Goal: Contribute content

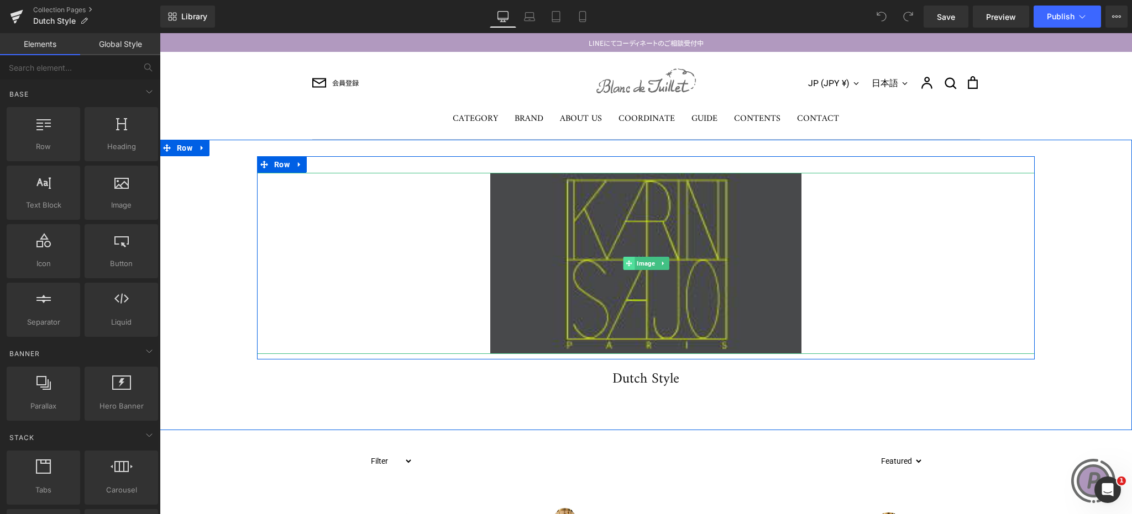
click at [625, 264] on icon at bounding box center [628, 263] width 6 height 6
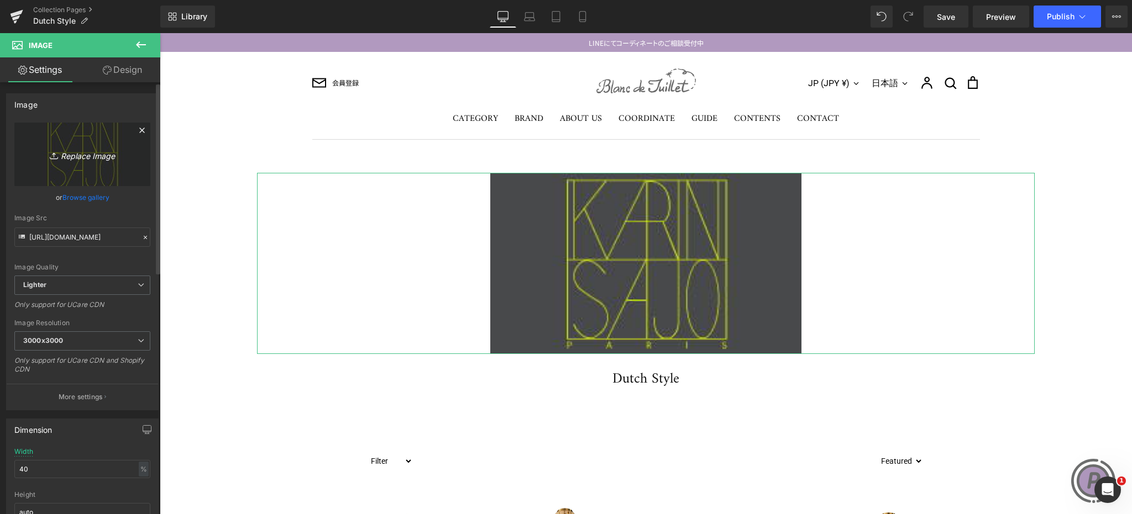
click at [81, 153] on icon "Replace Image" at bounding box center [82, 155] width 88 height 14
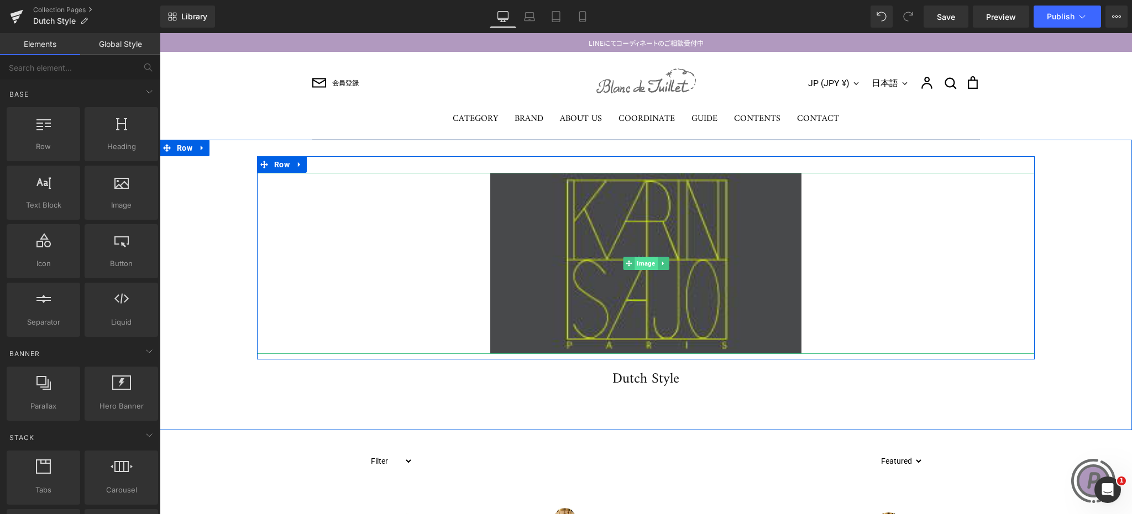
click at [643, 261] on span "Image" at bounding box center [645, 263] width 23 height 13
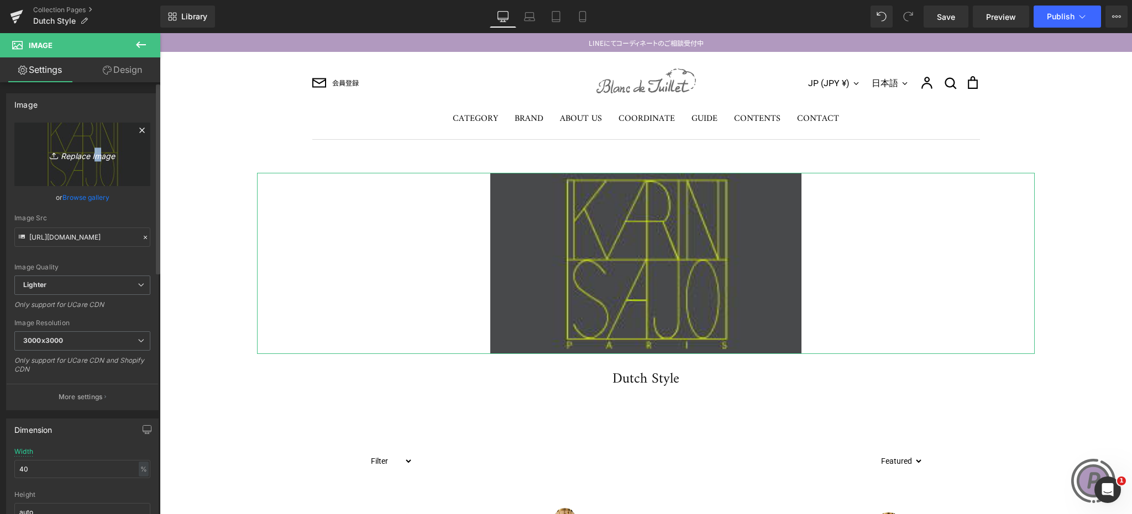
click at [92, 151] on icon "Replace Image" at bounding box center [82, 155] width 88 height 14
type input "C:\fakepath\logo.jpg"
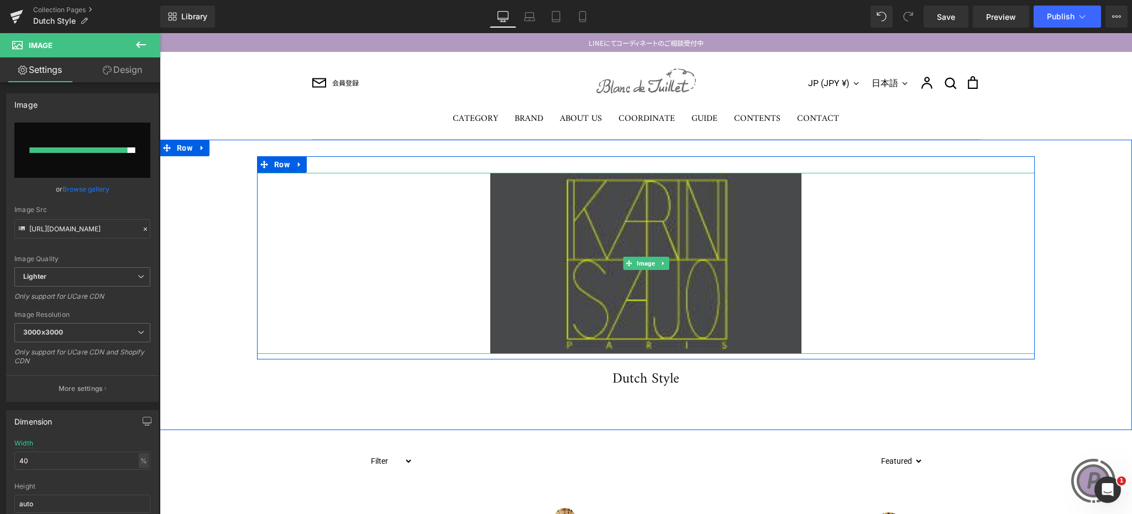
type input "[URL][DOMAIN_NAME]"
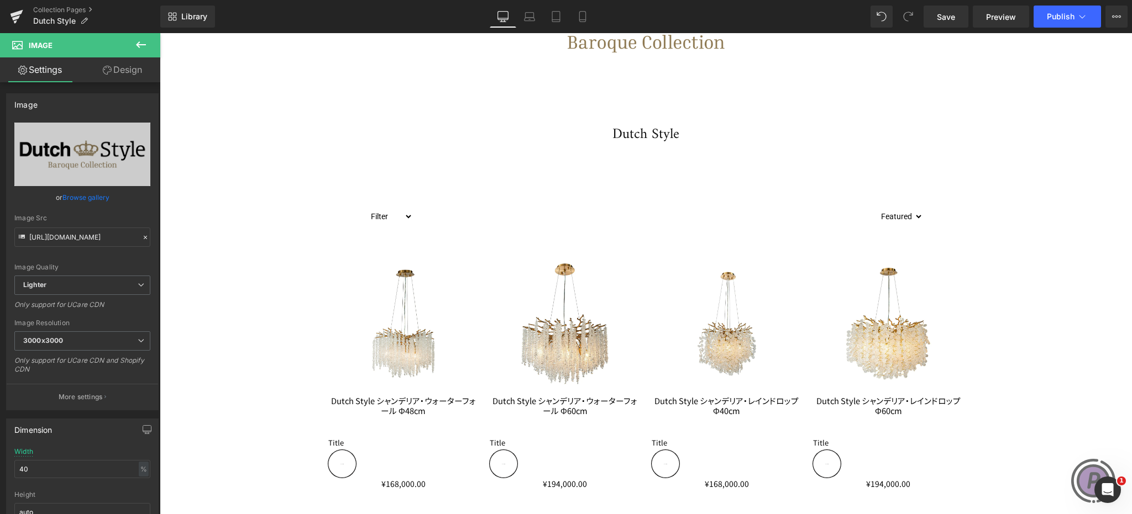
scroll to position [110, 0]
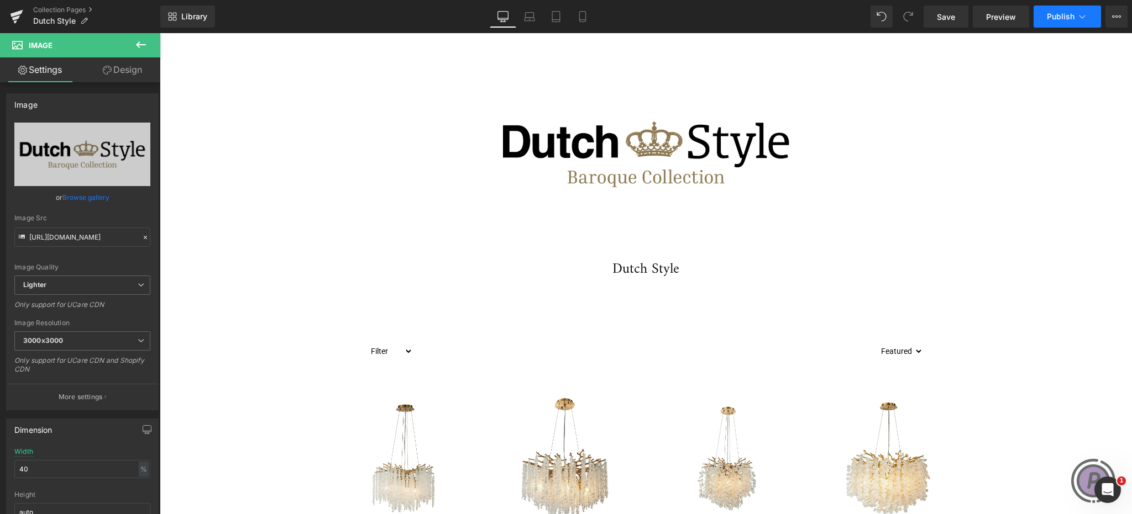
click at [1051, 17] on span "Publish" at bounding box center [1060, 16] width 28 height 9
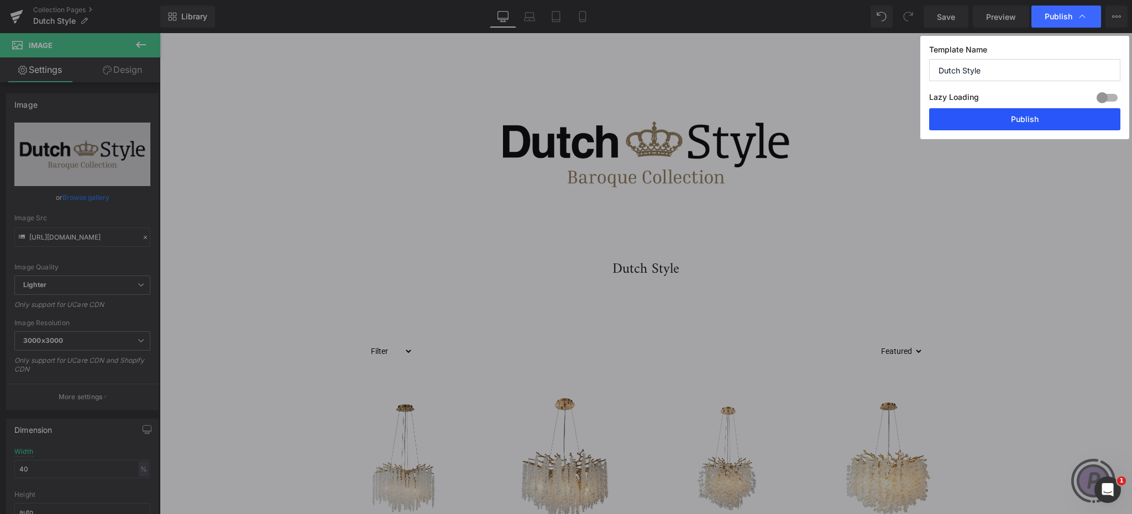
click at [1017, 122] on button "Publish" at bounding box center [1024, 119] width 191 height 22
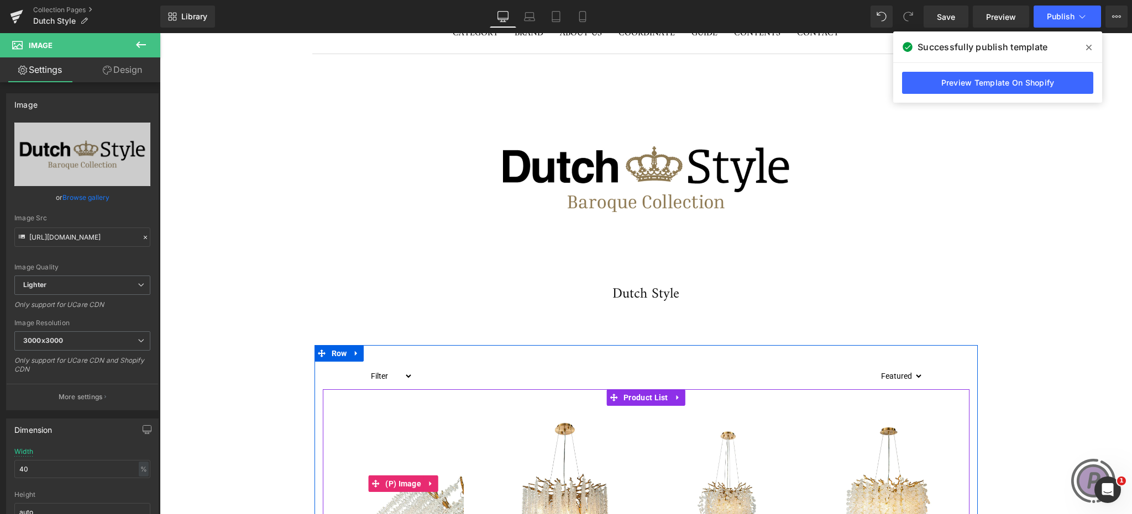
scroll to position [0, 0]
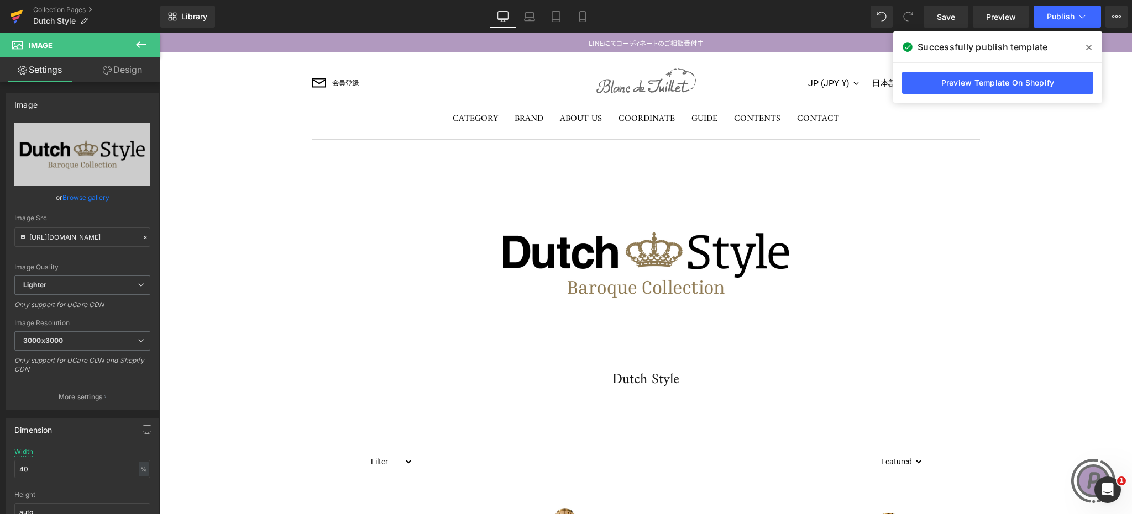
click at [18, 11] on icon at bounding box center [16, 13] width 13 height 7
